Goal: Task Accomplishment & Management: Complete application form

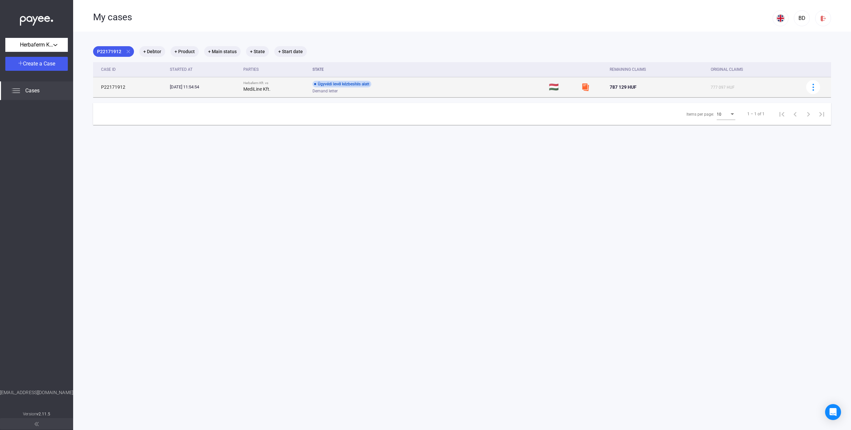
click at [408, 86] on div "Ügyvédi levél kézbesítés alatt Demand letter" at bounding box center [366, 87] width 106 height 13
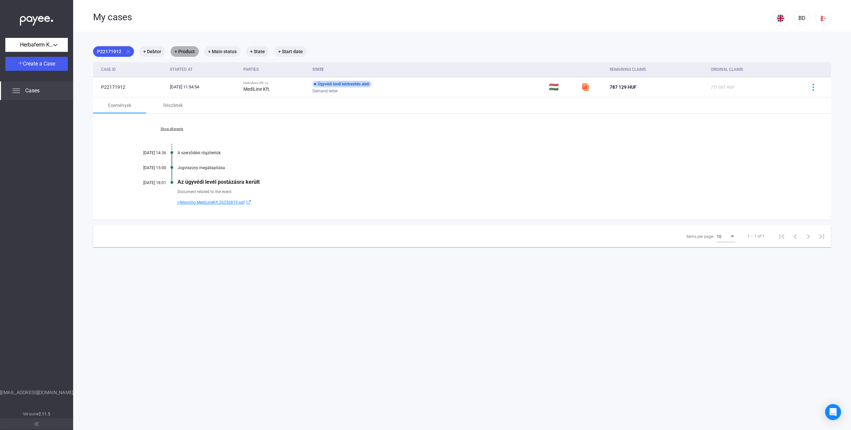
click at [178, 51] on mat-chip "+ Product" at bounding box center [185, 51] width 28 height 11
click at [178, 51] on div at bounding box center [425, 215] width 851 height 430
click at [39, 47] on span "Herbaferm Kft." at bounding box center [36, 45] width 33 height 8
click at [39, 47] on div at bounding box center [425, 215] width 851 height 430
click at [32, 64] on span "Create a Case" at bounding box center [39, 64] width 32 height 6
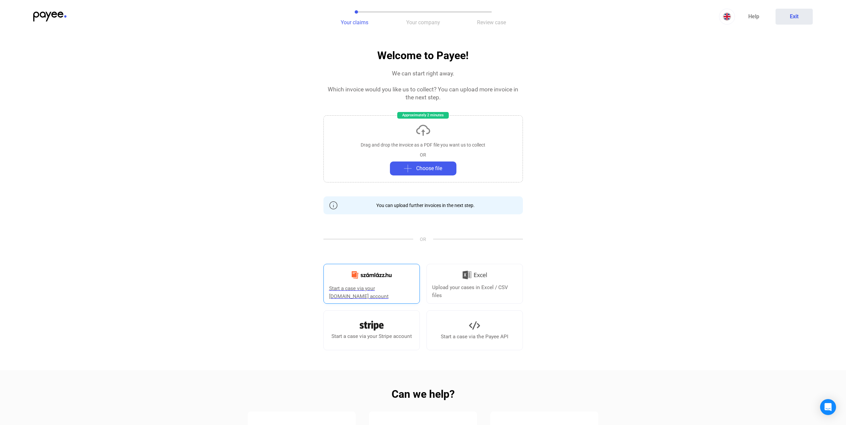
click at [369, 285] on div "Start a case via your [DOMAIN_NAME] account" at bounding box center [371, 293] width 85 height 16
